Goal: Information Seeking & Learning: Find specific fact

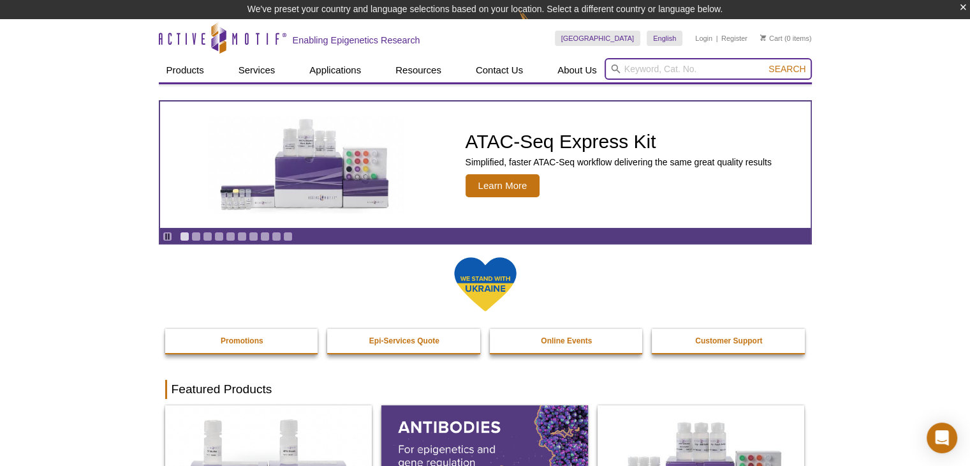
drag, startPoint x: 643, startPoint y: 67, endPoint x: 651, endPoint y: 72, distance: 8.7
click at [649, 72] on input "search" at bounding box center [708, 69] width 207 height 22
paste input "81684"
type input "81684"
click at [765, 63] on button "Search" at bounding box center [787, 68] width 45 height 11
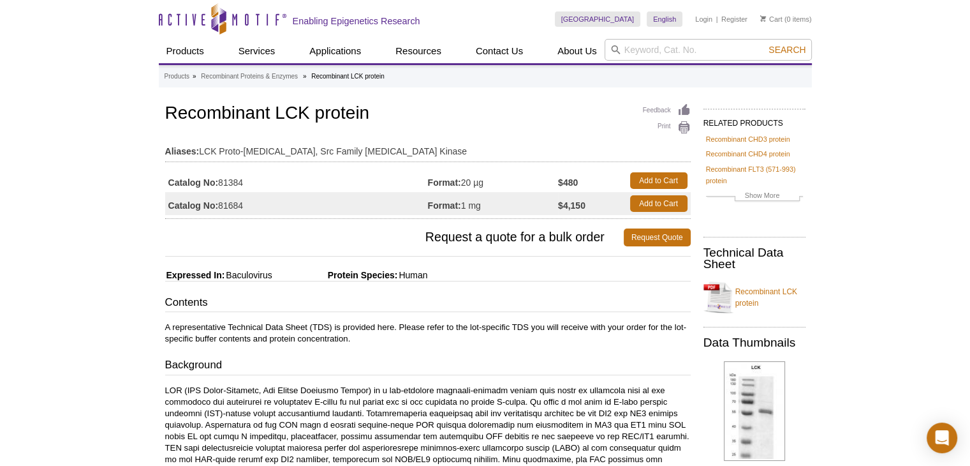
click at [292, 202] on td "Catalog No: 81684" at bounding box center [296, 203] width 263 height 23
drag, startPoint x: 247, startPoint y: 202, endPoint x: 219, endPoint y: 206, distance: 28.3
click at [219, 206] on td "Catalog No: 81684" at bounding box center [296, 203] width 263 height 23
copy td "81684"
click at [197, 209] on strong "Catalog No:" at bounding box center [193, 205] width 50 height 11
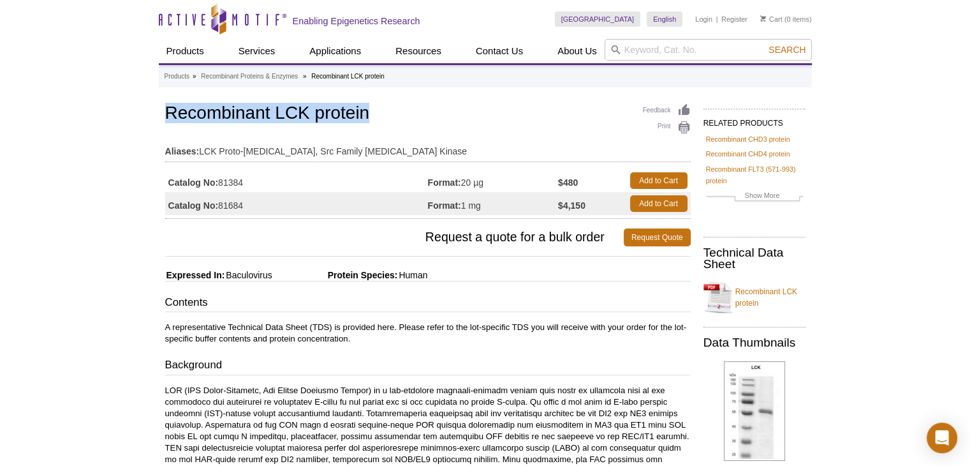
drag, startPoint x: 369, startPoint y: 117, endPoint x: 161, endPoint y: 113, distance: 208.0
copy h1 "Recombinant LCK protein"
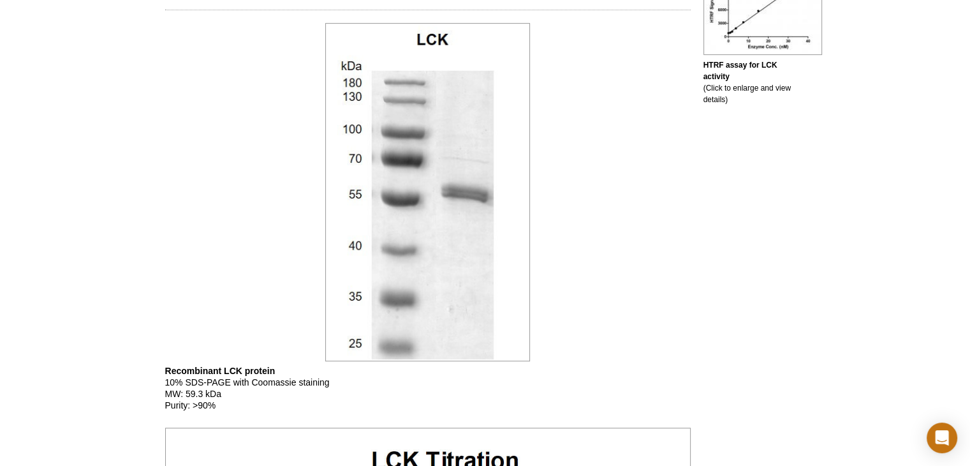
scroll to position [446, 0]
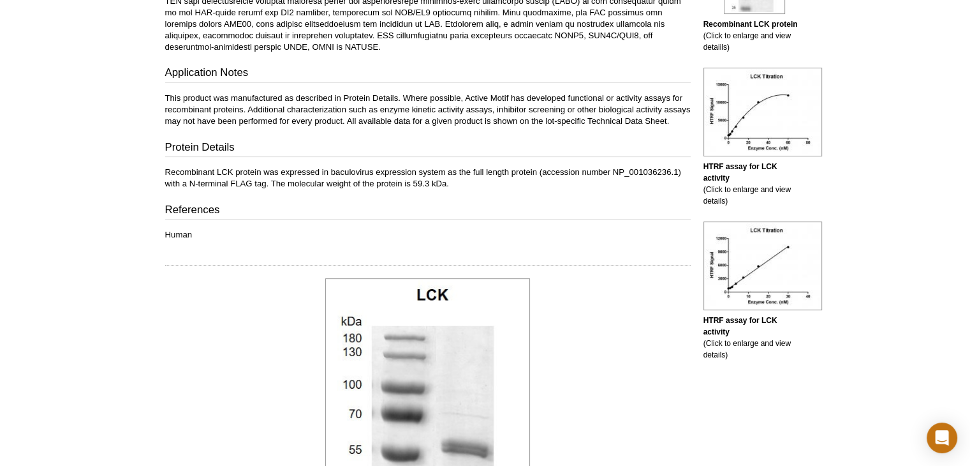
drag, startPoint x: 201, startPoint y: 202, endPoint x: 189, endPoint y: 196, distance: 13.4
click at [201, 202] on div "Contents A representative Technical Data Sheet (TDS) is provided here. Please r…" at bounding box center [428, 44] width 526 height 393
drag, startPoint x: 188, startPoint y: 194, endPoint x: 269, endPoint y: 197, distance: 81.1
click at [269, 189] on p "Recombinant LCK protein was expressed in baculovirus expression system as the f…" at bounding box center [428, 177] width 526 height 23
drag, startPoint x: 251, startPoint y: 203, endPoint x: 256, endPoint y: 197, distance: 8.2
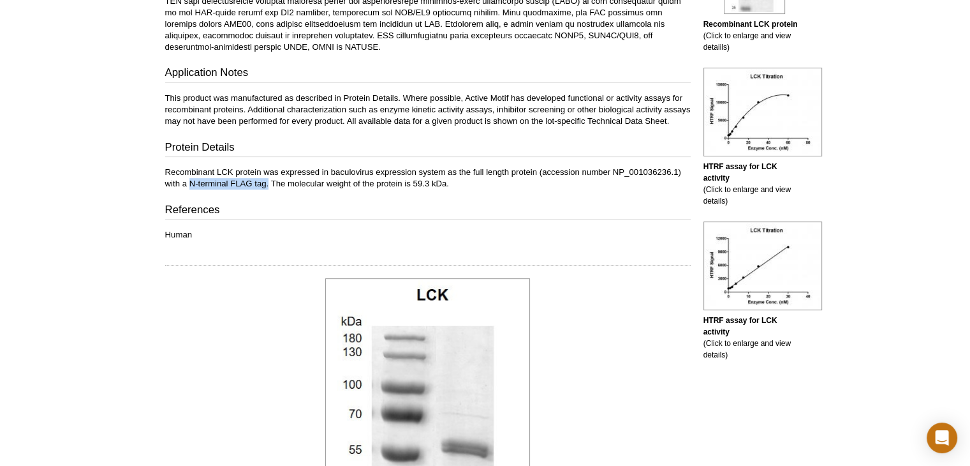
click at [253, 201] on div "Contents A representative Technical Data Sheet (TDS) is provided here. Please r…" at bounding box center [428, 44] width 526 height 393
drag, startPoint x: 189, startPoint y: 192, endPoint x: 268, endPoint y: 189, distance: 79.1
click at [268, 189] on p "Recombinant LCK protein was expressed in baculovirus expression system as the f…" at bounding box center [428, 177] width 526 height 23
copy p "N-terminal FLAG tag."
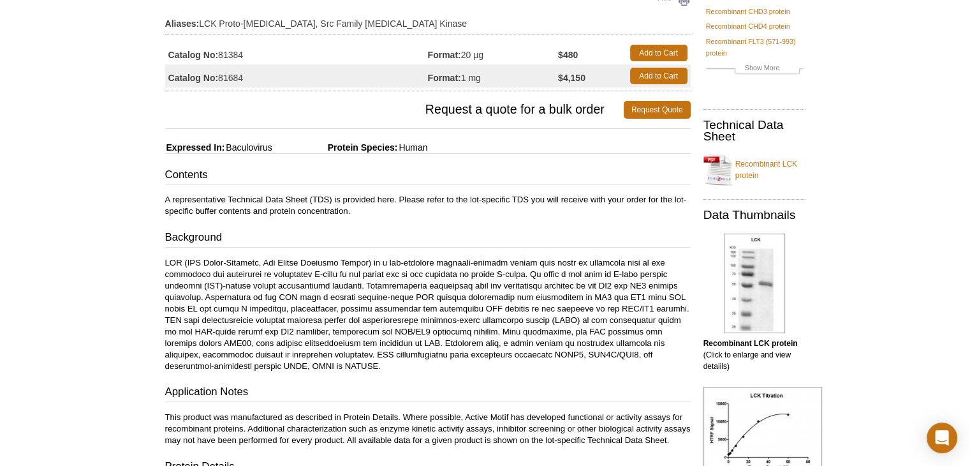
scroll to position [0, 0]
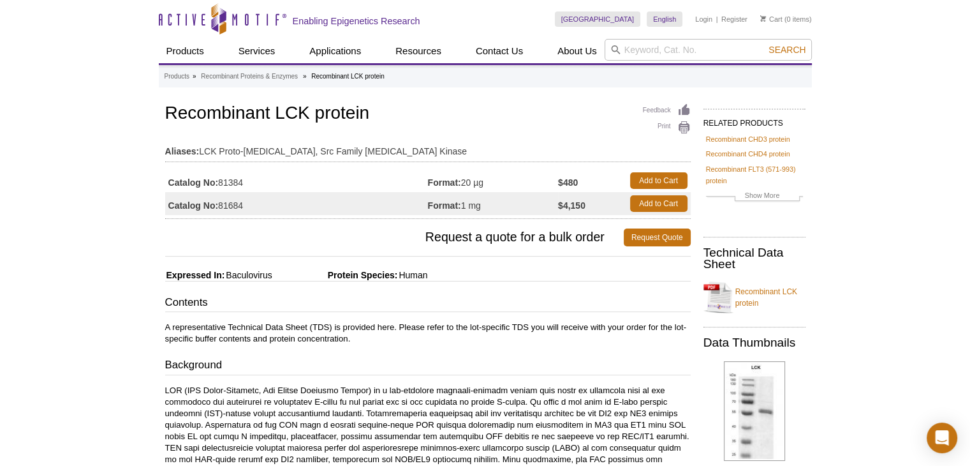
drag, startPoint x: 254, startPoint y: 184, endPoint x: 221, endPoint y: 179, distance: 32.8
click at [221, 179] on td "Catalog No: 81384" at bounding box center [296, 180] width 263 height 23
copy td "81384"
click at [282, 227] on h3 "Request a quote for a bulk order Request Quote" at bounding box center [428, 237] width 526 height 31
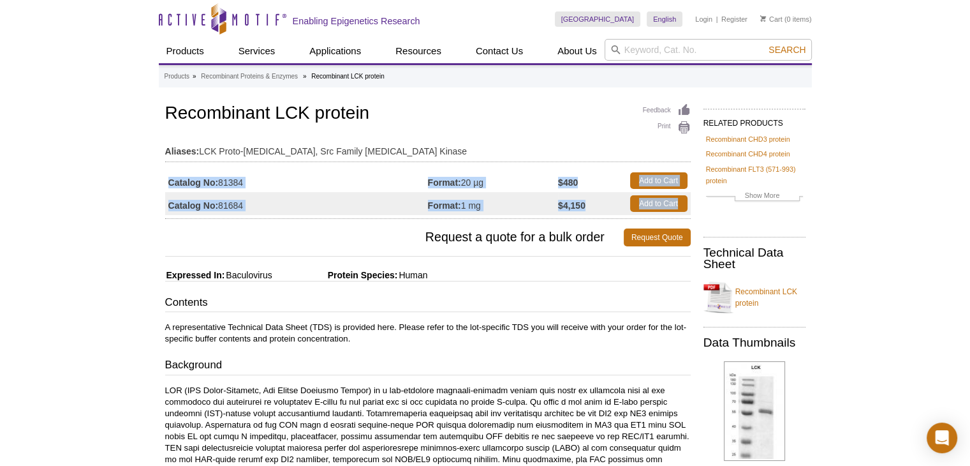
drag, startPoint x: 158, startPoint y: 166, endPoint x: 688, endPoint y: 207, distance: 531.5
select select "[GEOGRAPHIC_DATA]"
